Goal: Check status: Check status

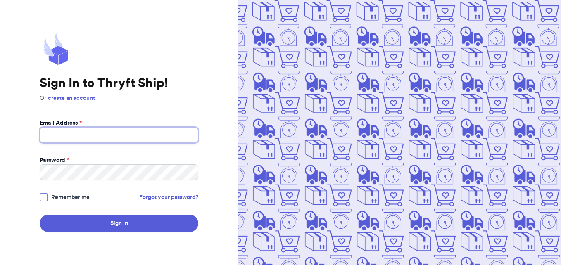
type input "[EMAIL_ADDRESS][DOMAIN_NAME]"
click at [98, 128] on input "[EMAIL_ADDRESS][DOMAIN_NAME]" at bounding box center [119, 135] width 159 height 16
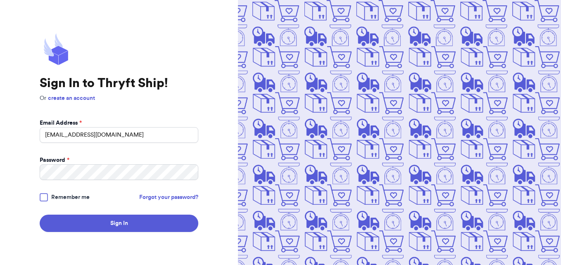
click at [46, 196] on div at bounding box center [44, 197] width 8 height 8
click at [0, 0] on input "Remember me" at bounding box center [0, 0] width 0 height 0
click at [83, 221] on button "Sign In" at bounding box center [119, 223] width 159 height 17
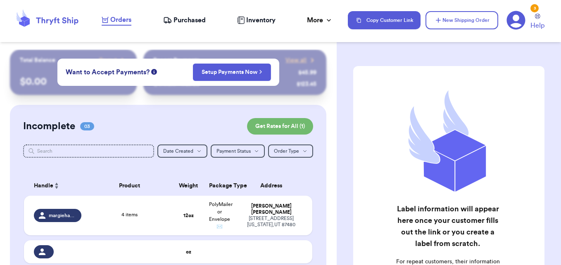
click at [190, 22] on span "Purchased" at bounding box center [190, 20] width 32 height 10
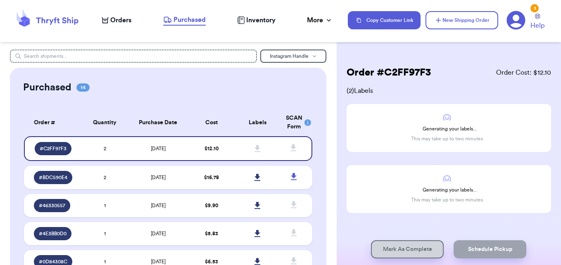
click at [104, 147] on span "2" at bounding box center [105, 148] width 2 height 5
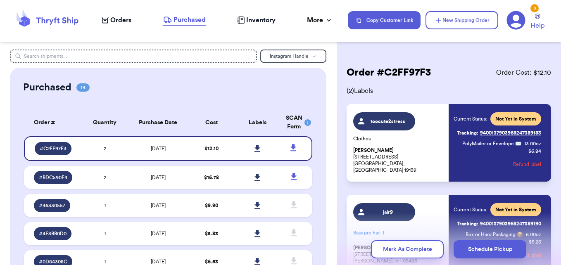
click at [255, 145] on icon at bounding box center [258, 148] width 6 height 7
